Goal: Transaction & Acquisition: Purchase product/service

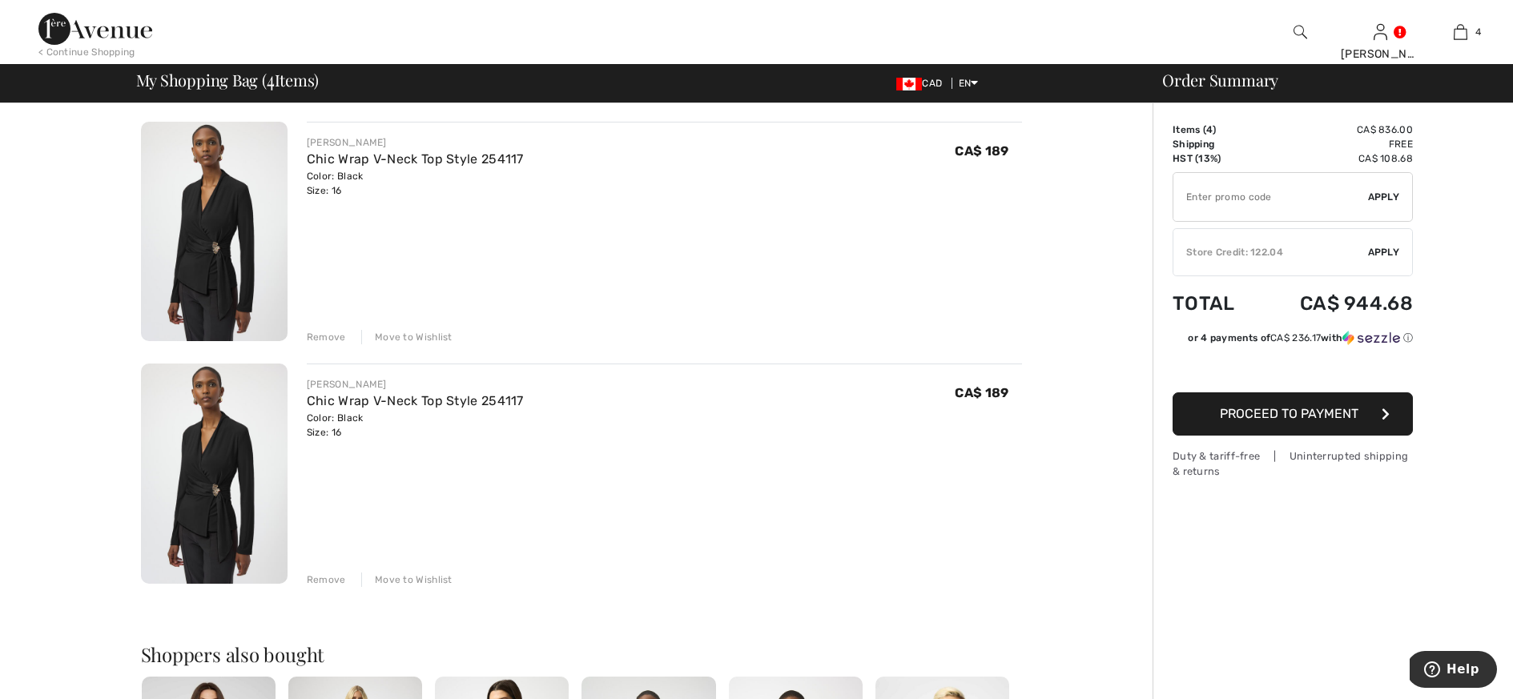
scroll to position [411, 0]
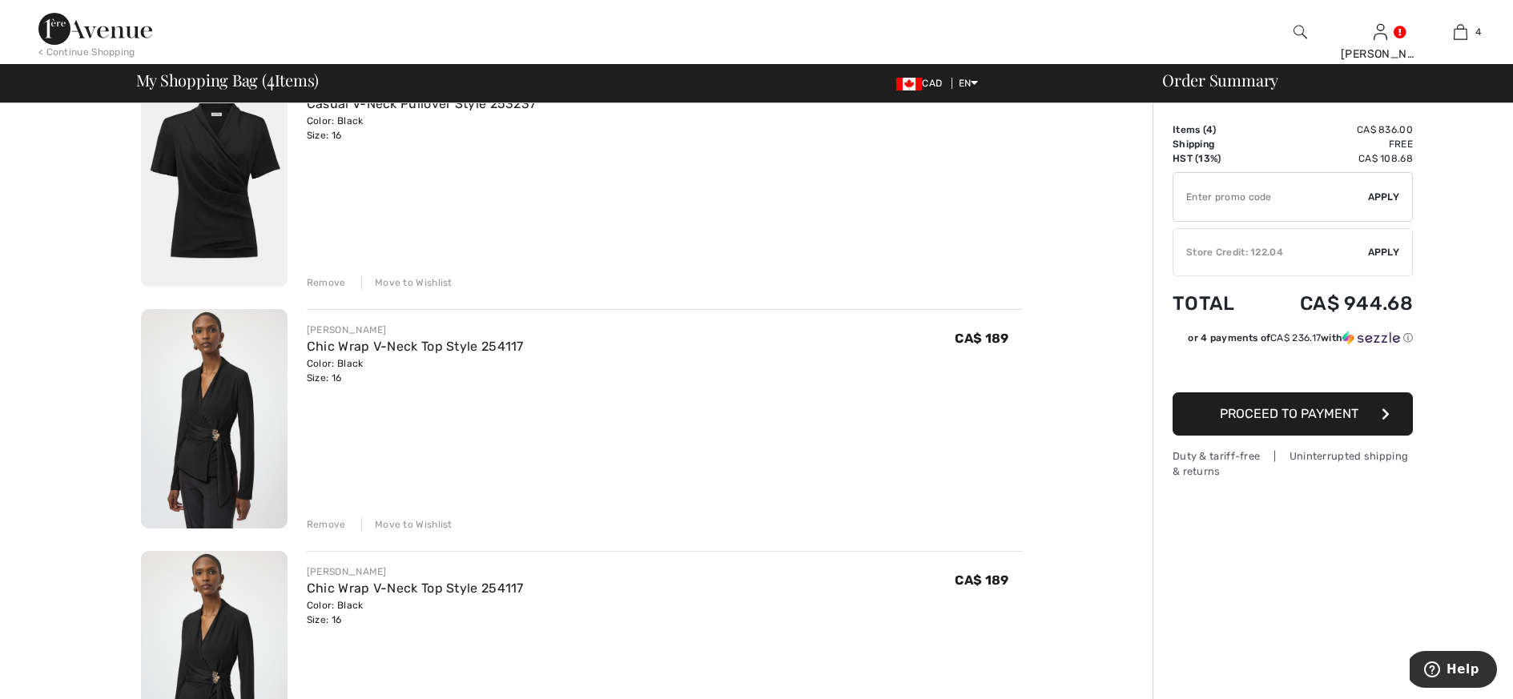
click at [328, 524] on div "Remove" at bounding box center [326, 525] width 39 height 14
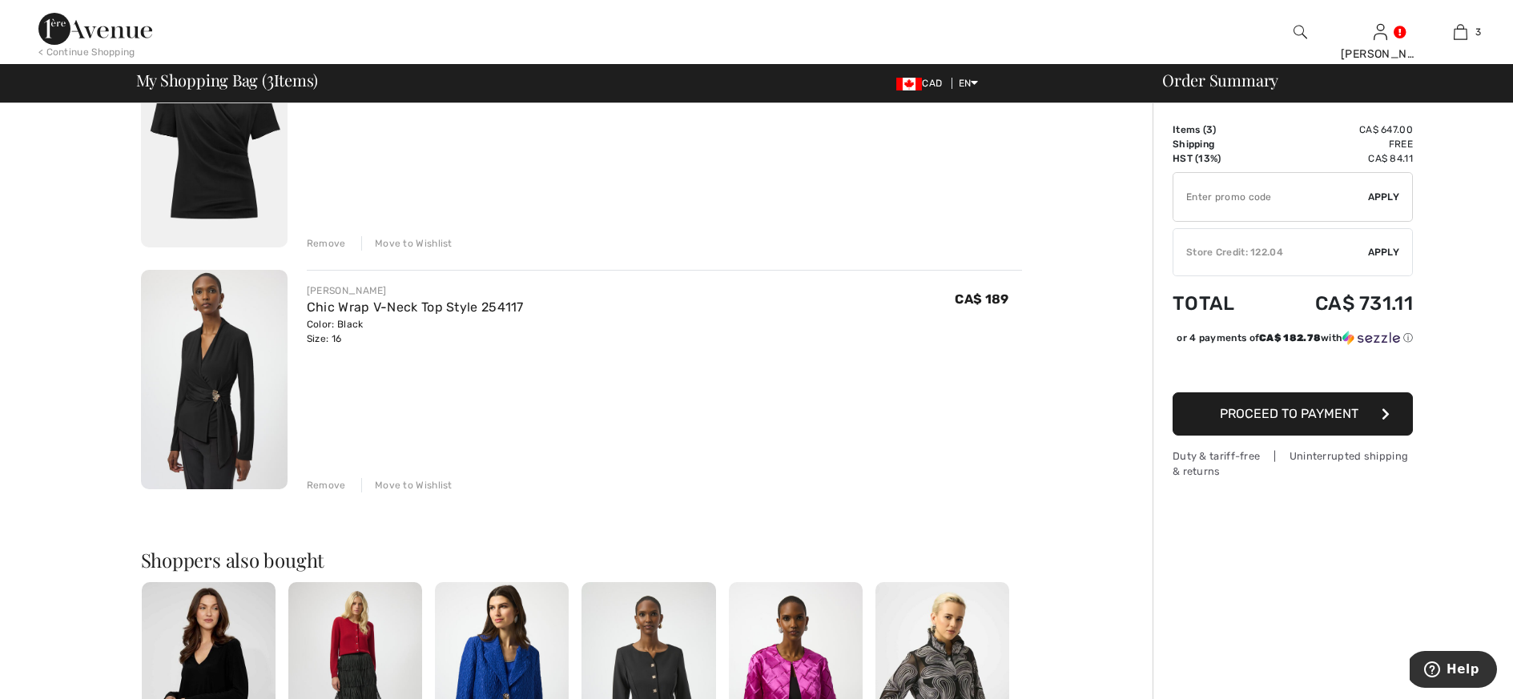
scroll to position [724, 0]
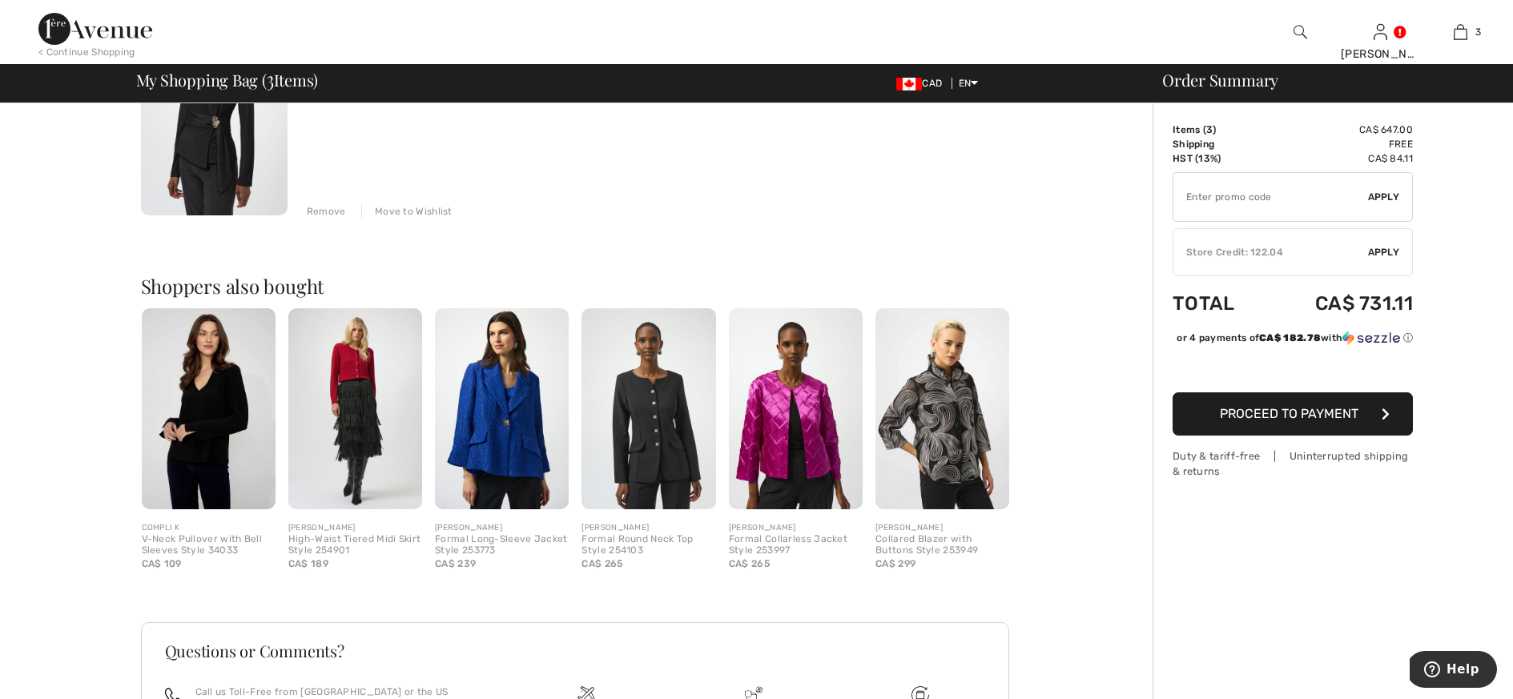
click at [659, 447] on img at bounding box center [649, 408] width 134 height 201
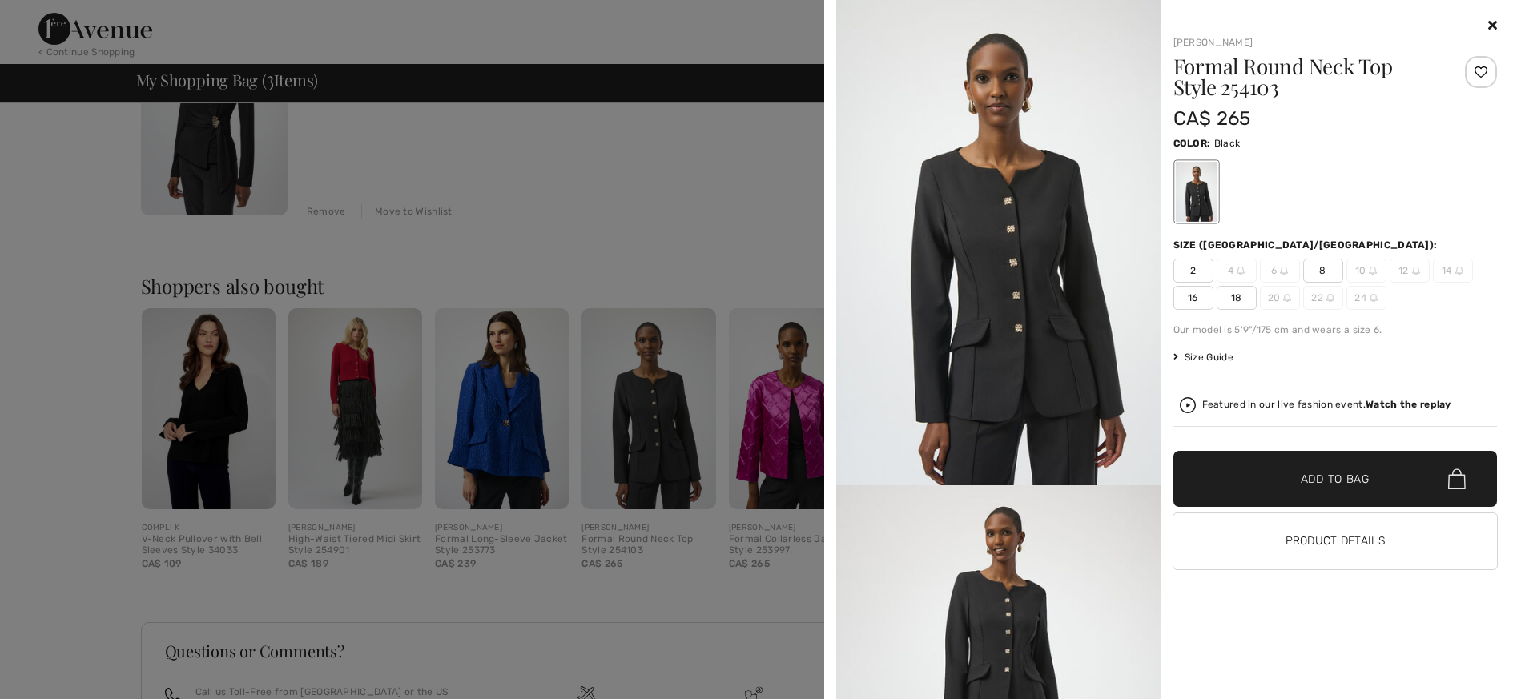
click at [1073, 298] on img at bounding box center [998, 242] width 324 height 485
click at [1042, 336] on img at bounding box center [998, 242] width 324 height 485
click at [1190, 296] on span "16" at bounding box center [1194, 298] width 40 height 24
click at [1318, 483] on span "Add to Bag" at bounding box center [1335, 479] width 69 height 17
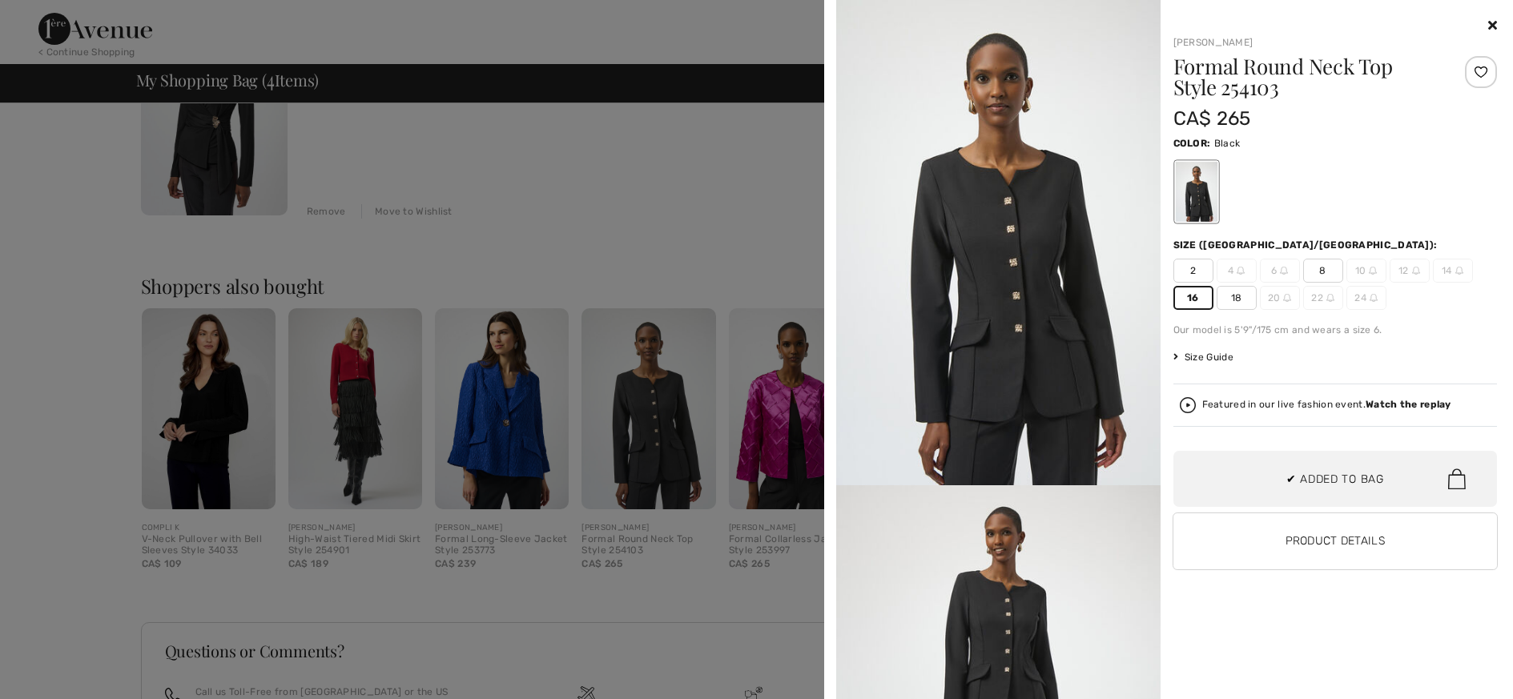
scroll to position [33, 0]
